Goal: Information Seeking & Learning: Understand process/instructions

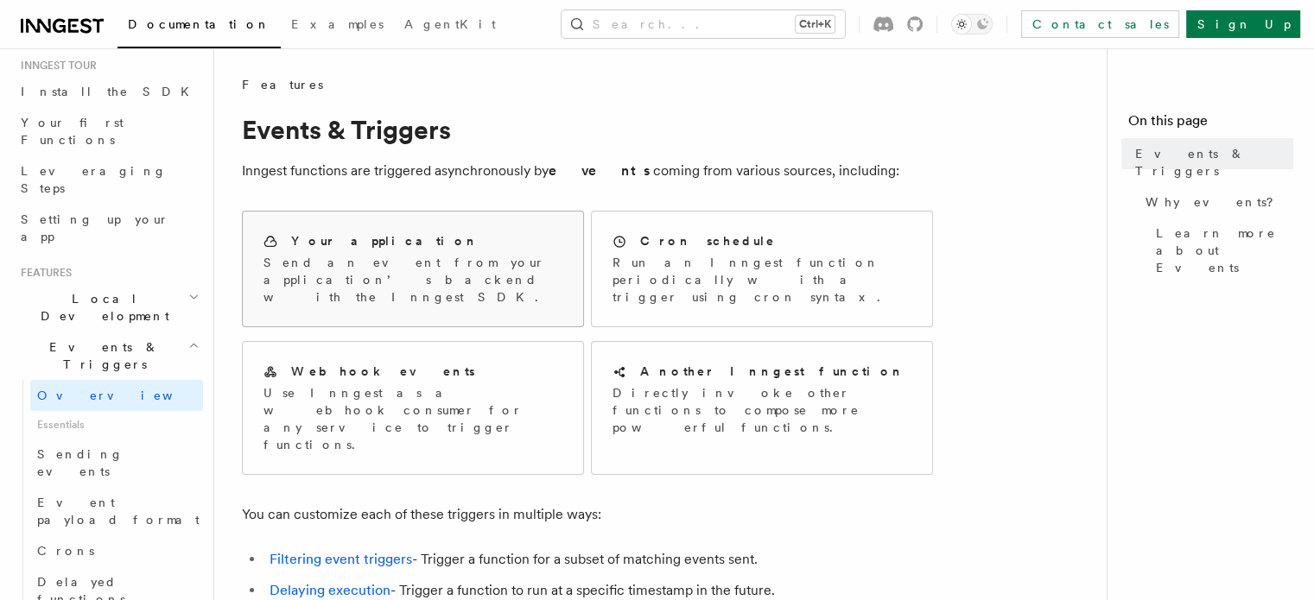
click at [446, 283] on p "Send an event from your application’s backend with the Inngest SDK." at bounding box center [412, 280] width 299 height 52
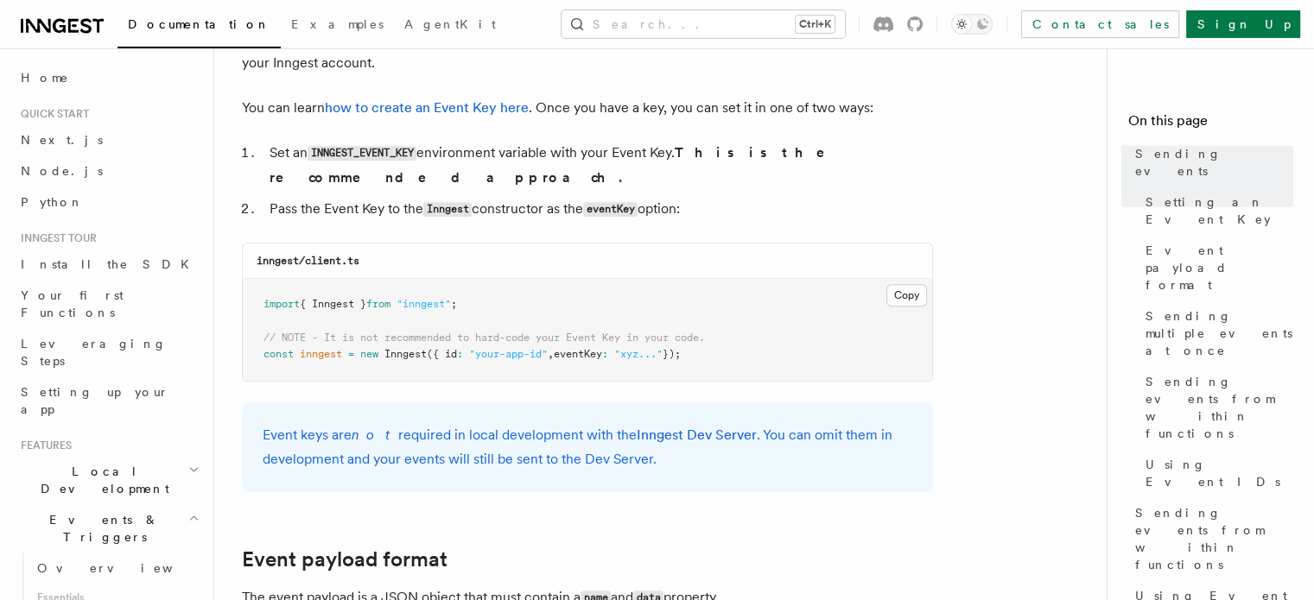
scroll to position [1641, 0]
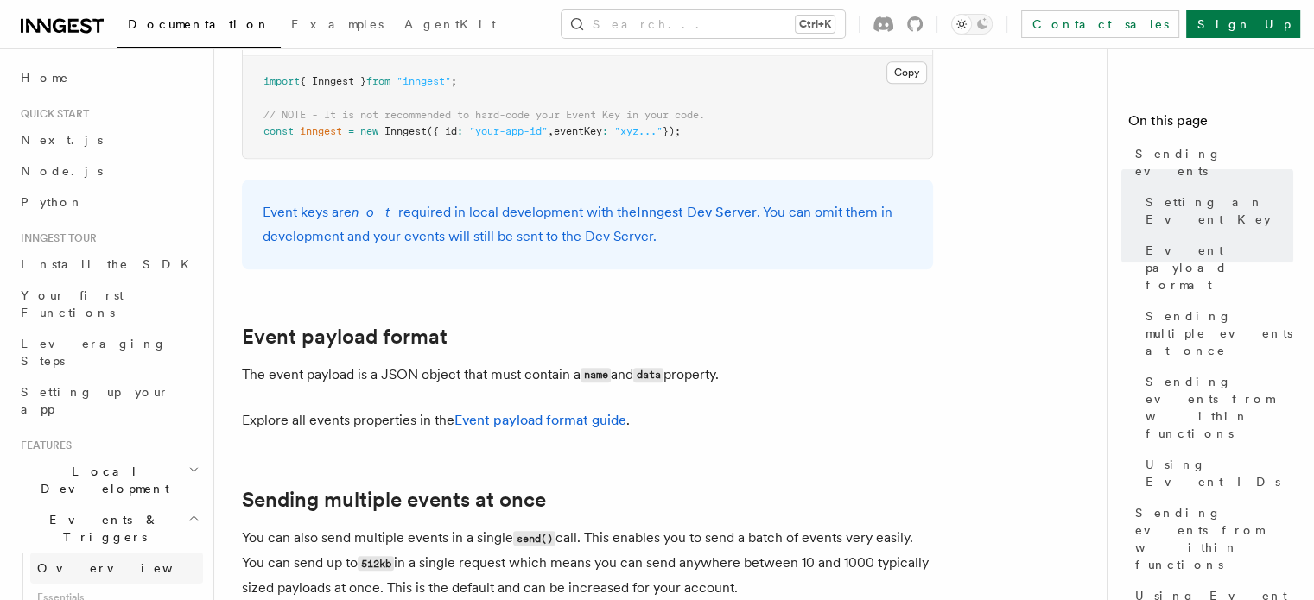
click at [98, 553] on link "Overview" at bounding box center [116, 568] width 173 height 31
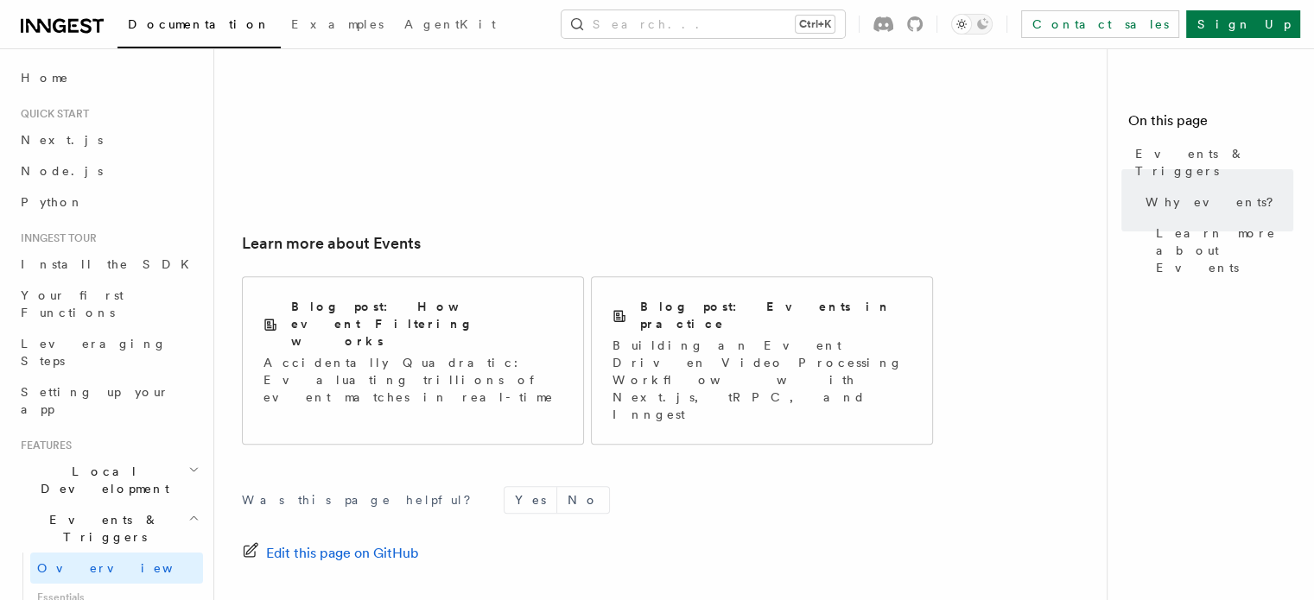
scroll to position [1276, 0]
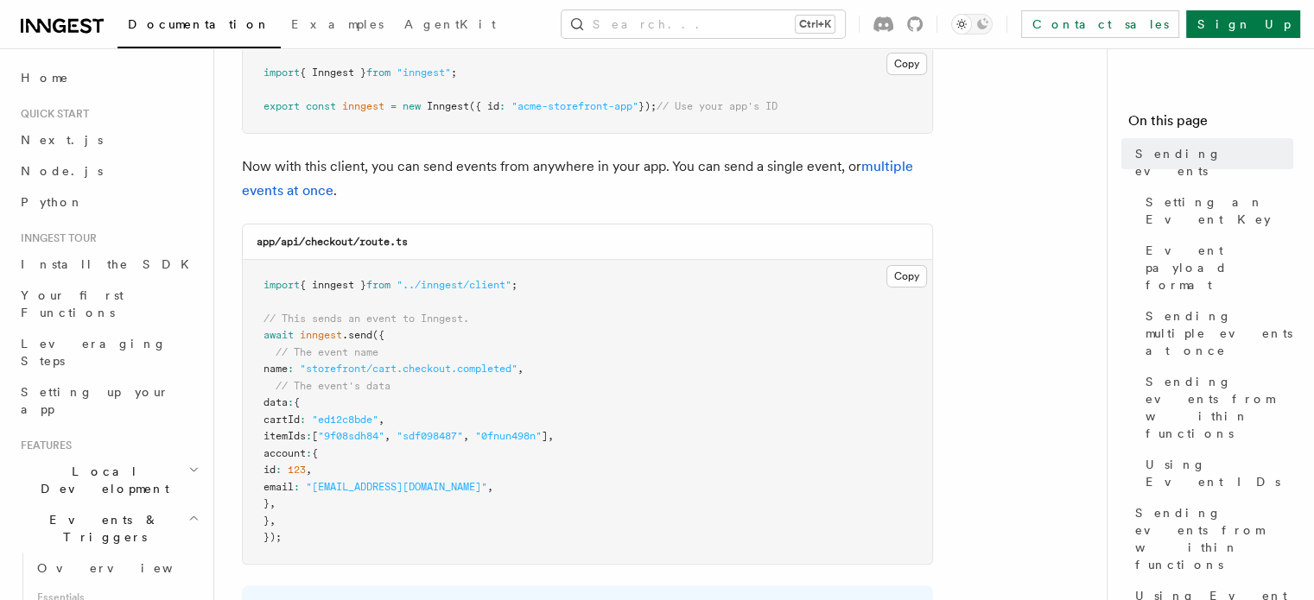
scroll to position [259, 0]
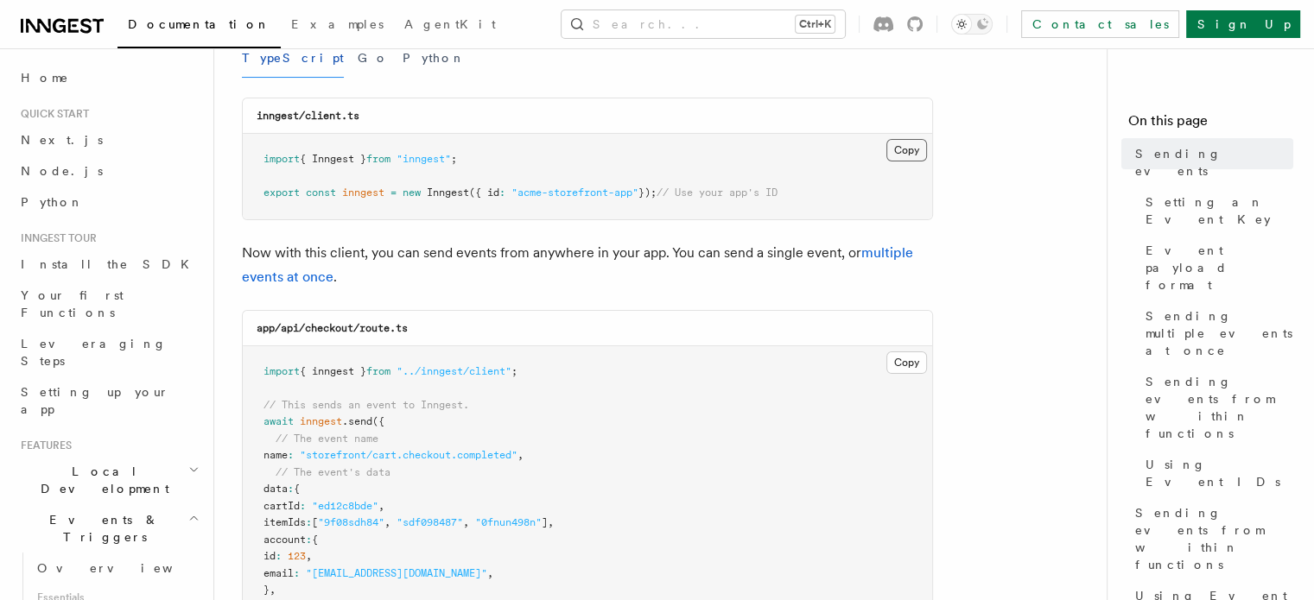
click at [893, 148] on button "Copy Copied" at bounding box center [906, 150] width 41 height 22
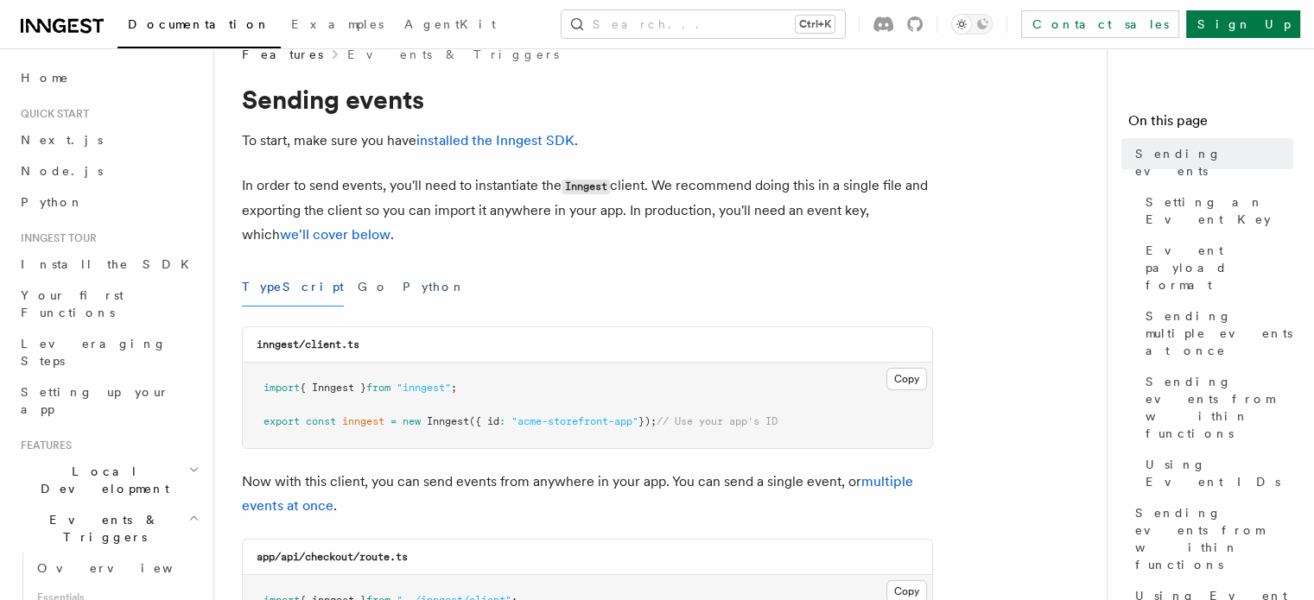
scroll to position [0, 0]
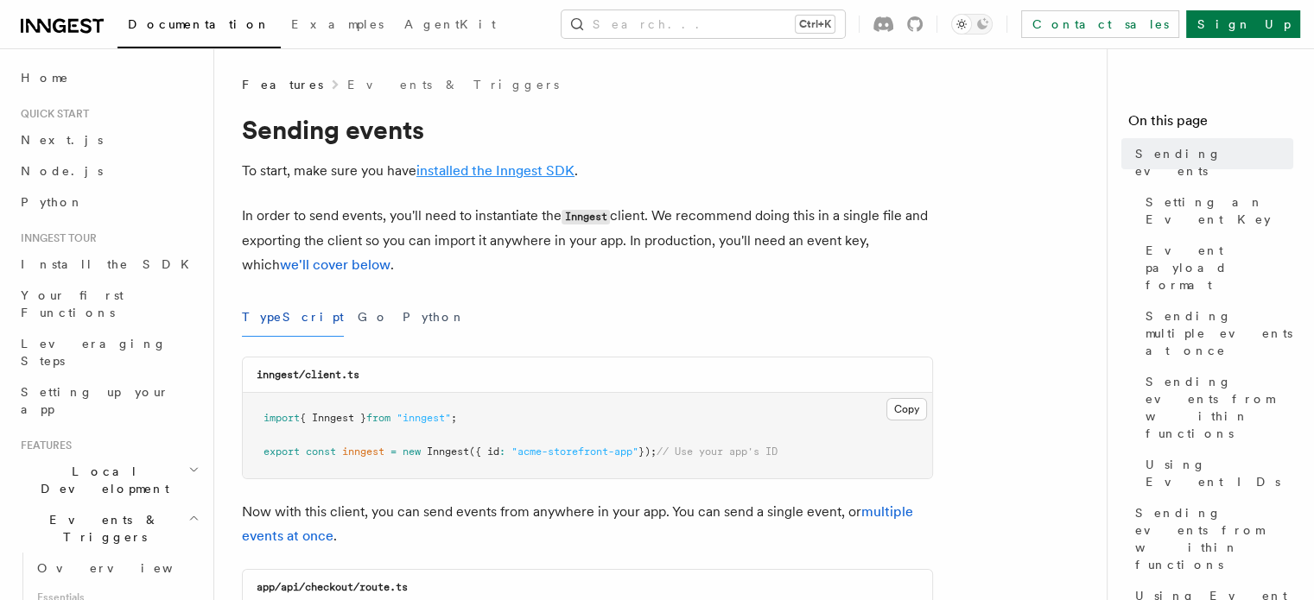
click at [516, 173] on link "installed the Inngest SDK" at bounding box center [495, 170] width 158 height 16
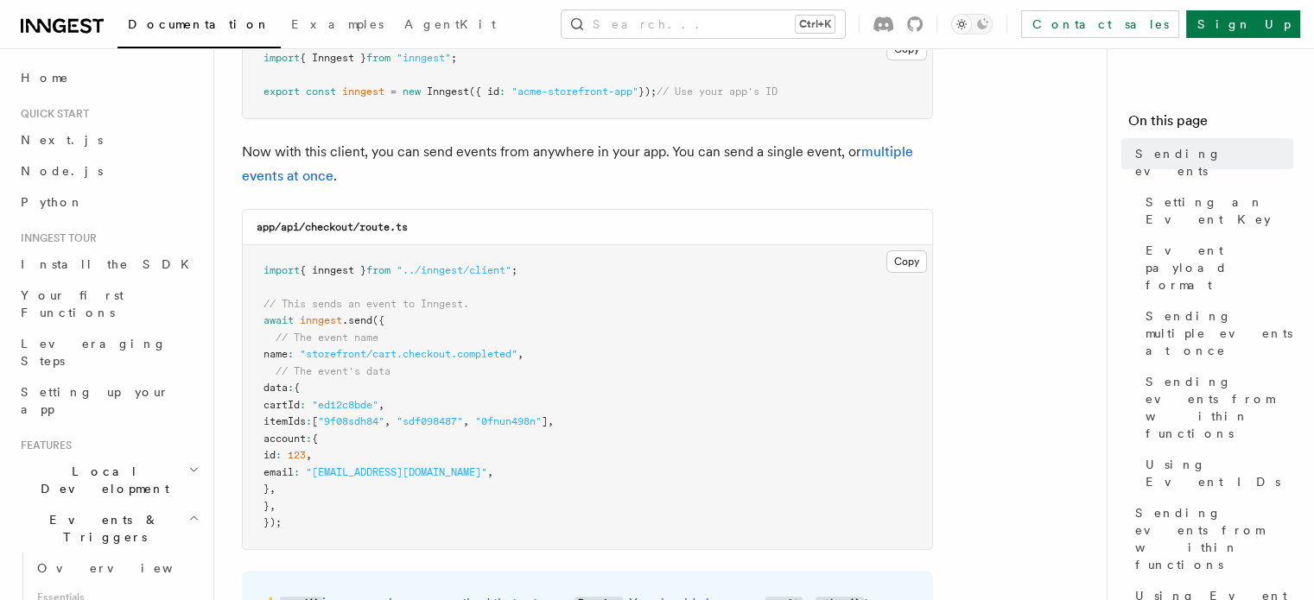
scroll to position [345, 0]
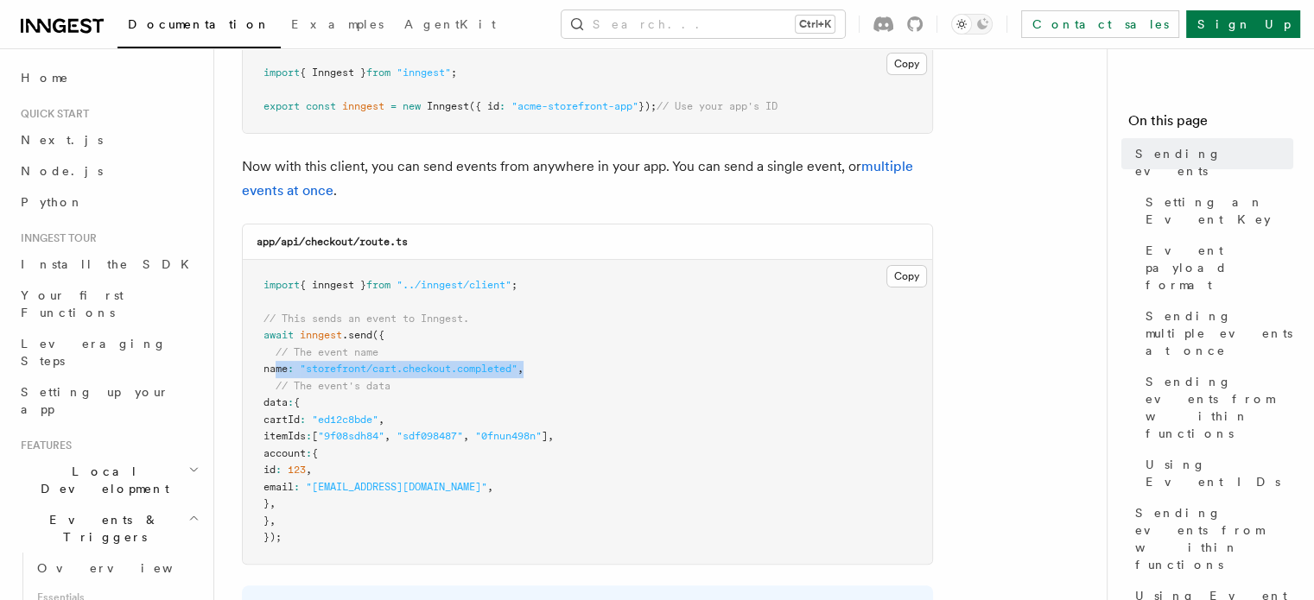
drag, startPoint x: 276, startPoint y: 369, endPoint x: 541, endPoint y: 363, distance: 264.3
click at [523, 363] on span "name : "storefront/cart.checkout.completed" ," at bounding box center [393, 369] width 260 height 12
copy span "name : "storefront/cart.checkout.completed" ,"
drag, startPoint x: 274, startPoint y: 403, endPoint x: 284, endPoint y: 517, distance: 114.5
click at [284, 517] on code "import { inngest } from "../inngest/client" ; // This sends an event to Inngest…" at bounding box center [408, 411] width 290 height 265
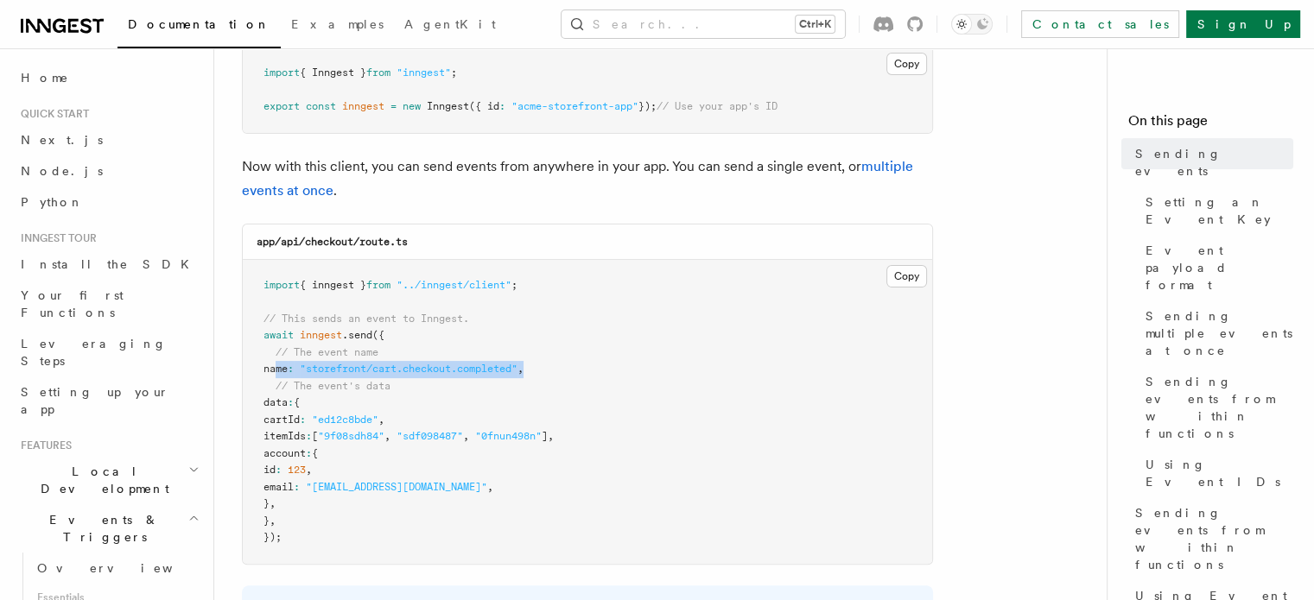
copy code "data : { cartId : "ed12c8bde" , itemIds : [ "9f08sdh84" , "sdf098487" , "0fnun4…"
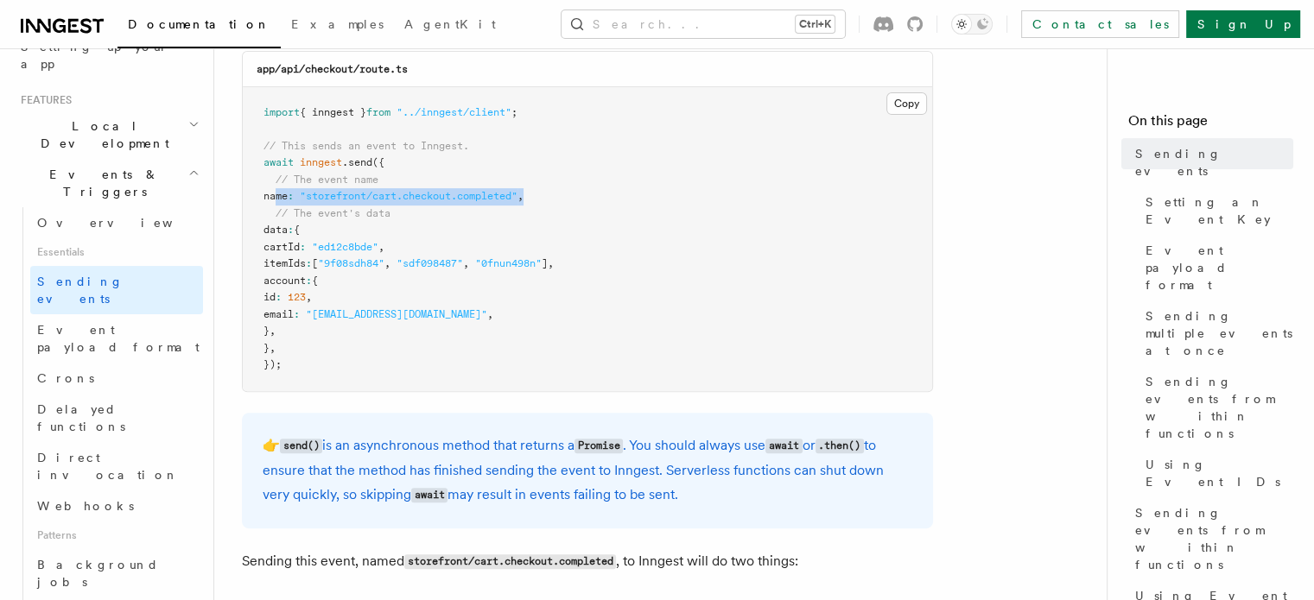
scroll to position [777, 0]
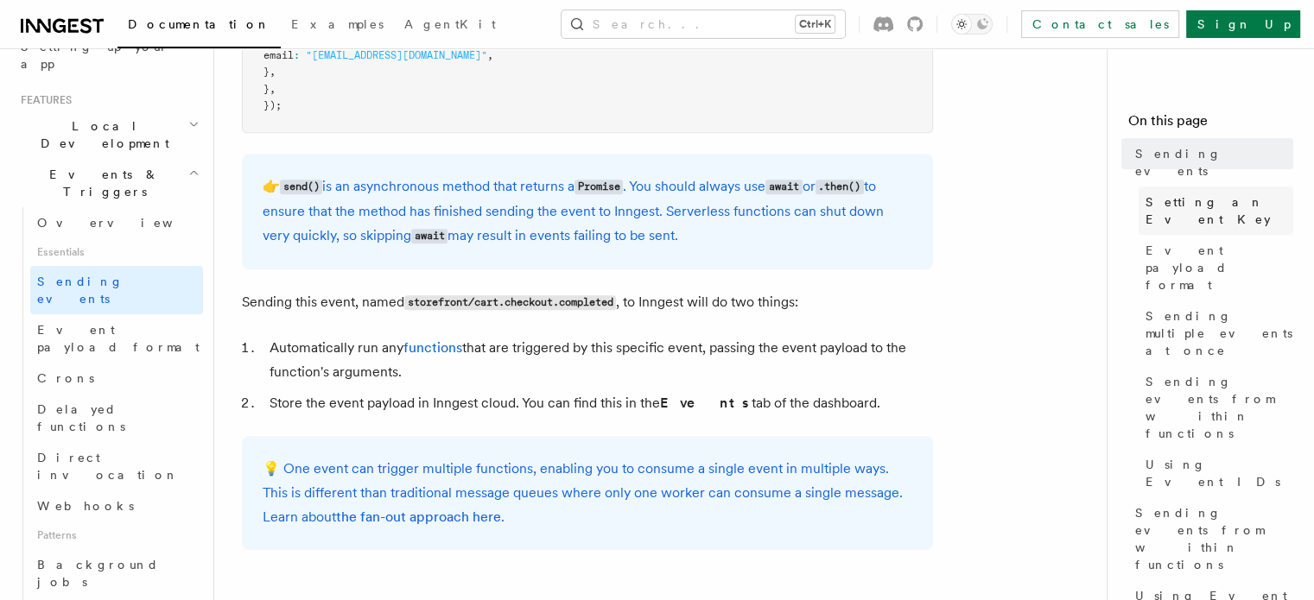
click at [1145, 193] on span "Setting an Event Key" at bounding box center [1219, 210] width 148 height 35
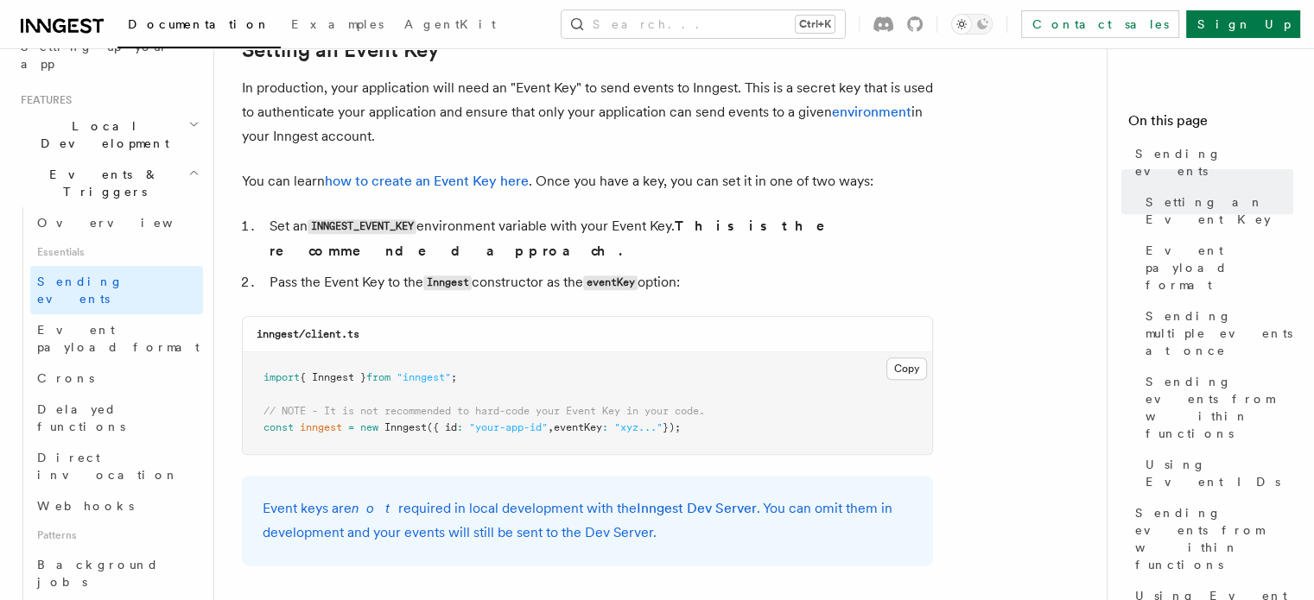
scroll to position [1386, 0]
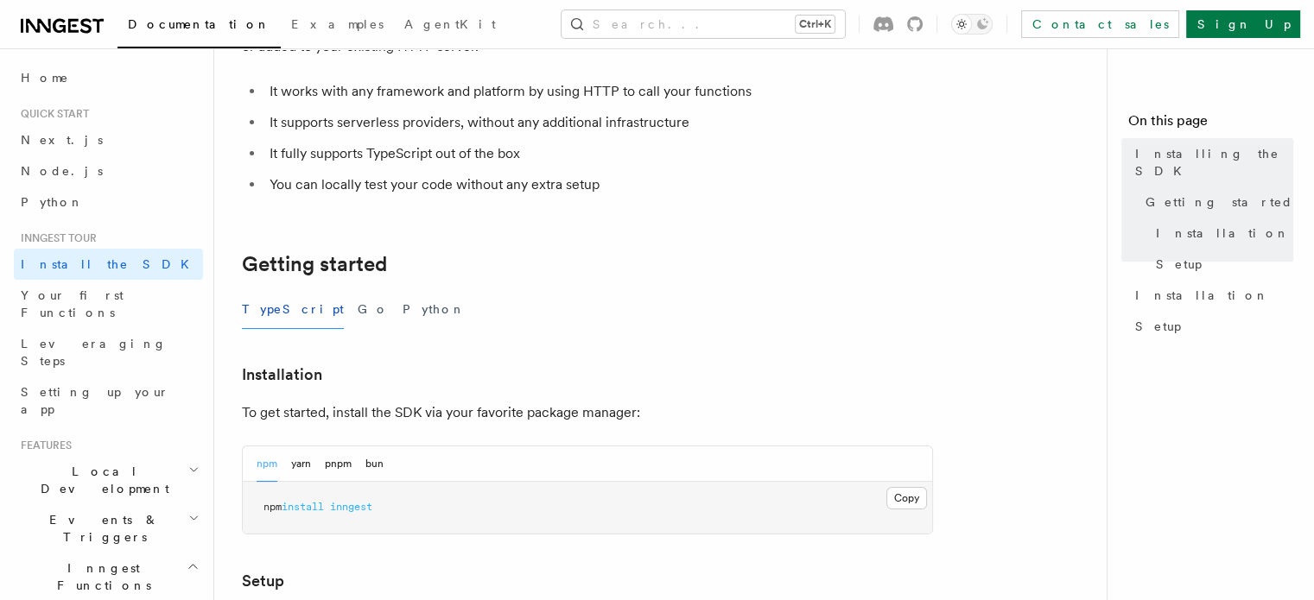
scroll to position [432, 0]
